Goal: Transaction & Acquisition: Purchase product/service

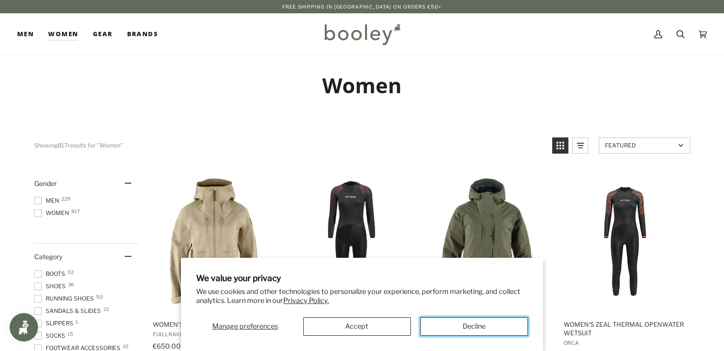
click at [480, 320] on button "Decline" at bounding box center [474, 327] width 108 height 19
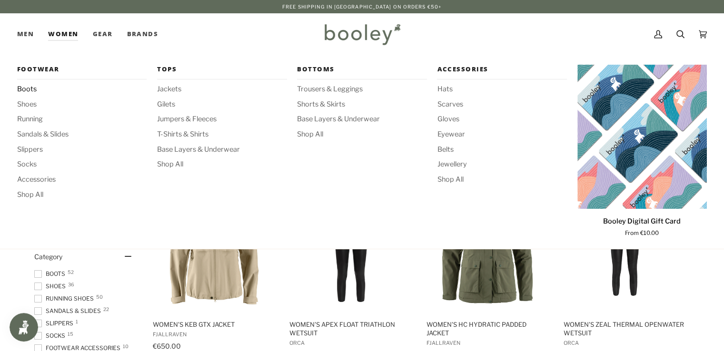
click at [28, 89] on span "Boots" at bounding box center [81, 89] width 129 height 10
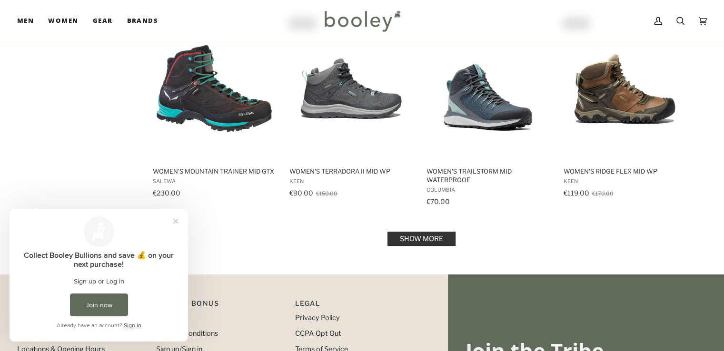
scroll to position [959, 0]
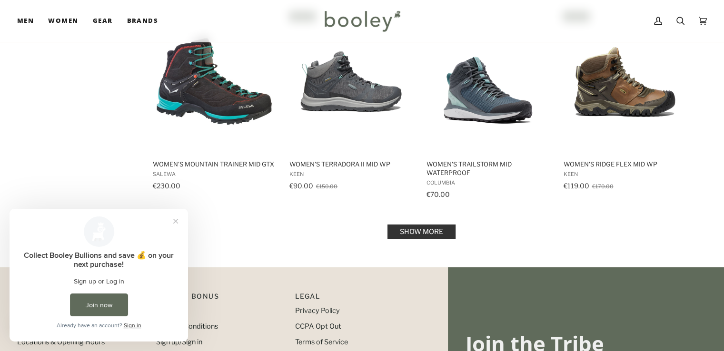
click at [442, 225] on link "Show more" at bounding box center [422, 232] width 68 height 14
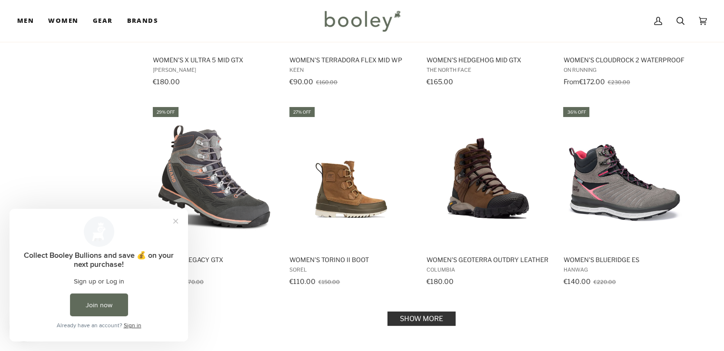
scroll to position [1894, 0]
